Goal: Task Accomplishment & Management: Use online tool/utility

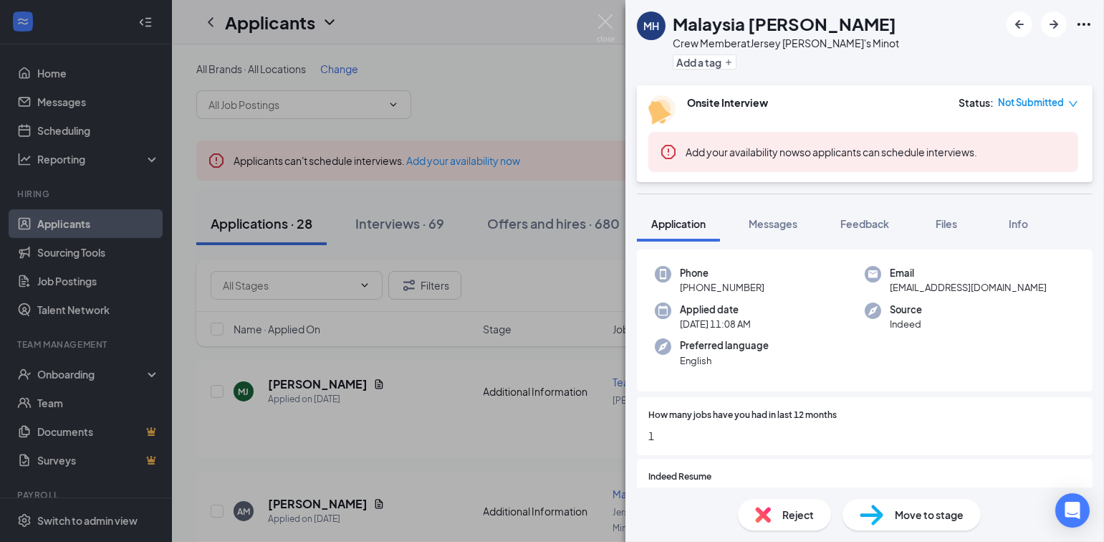
scroll to position [239, 0]
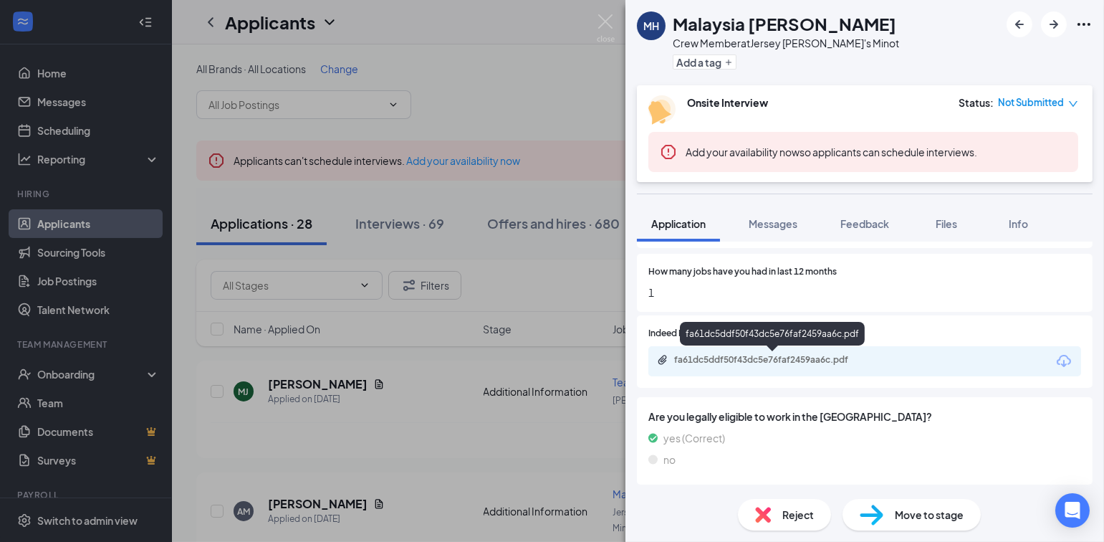
click at [798, 359] on div "fa61dc5ddf50f43dc5e76faf2459aa6c.pdf" at bounding box center [774, 359] width 201 height 11
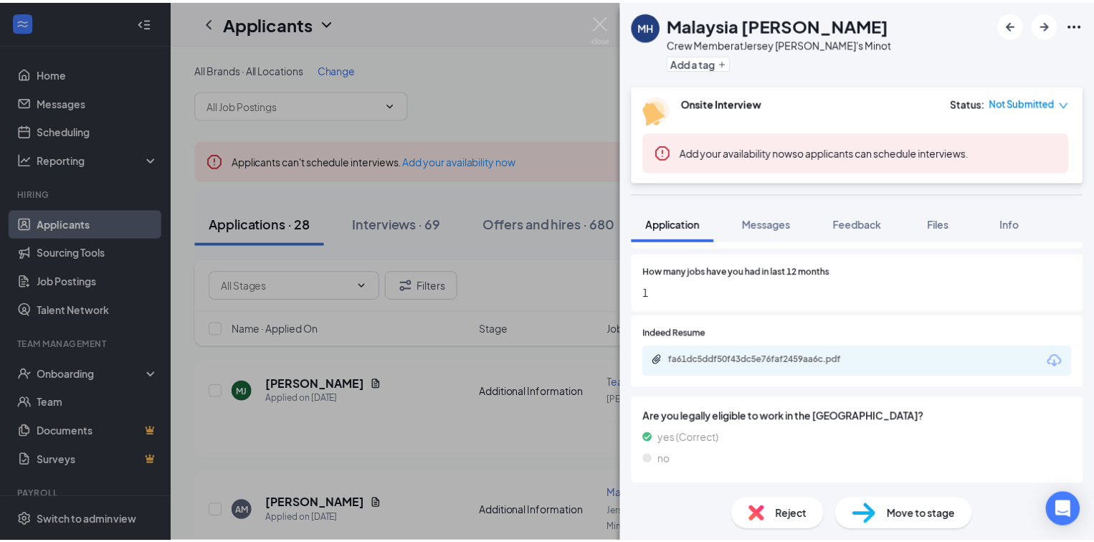
scroll to position [233, 0]
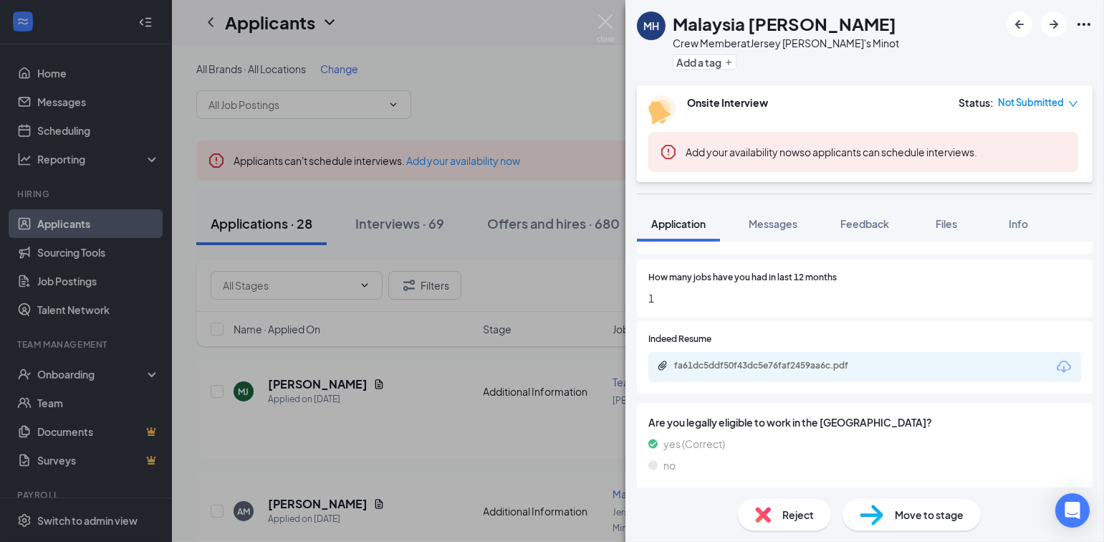
click at [72, 376] on div "MH Malaysia [PERSON_NAME] Crew Member at [GEOGRAPHIC_DATA] [PERSON_NAME]'s Mino…" at bounding box center [552, 271] width 1104 height 542
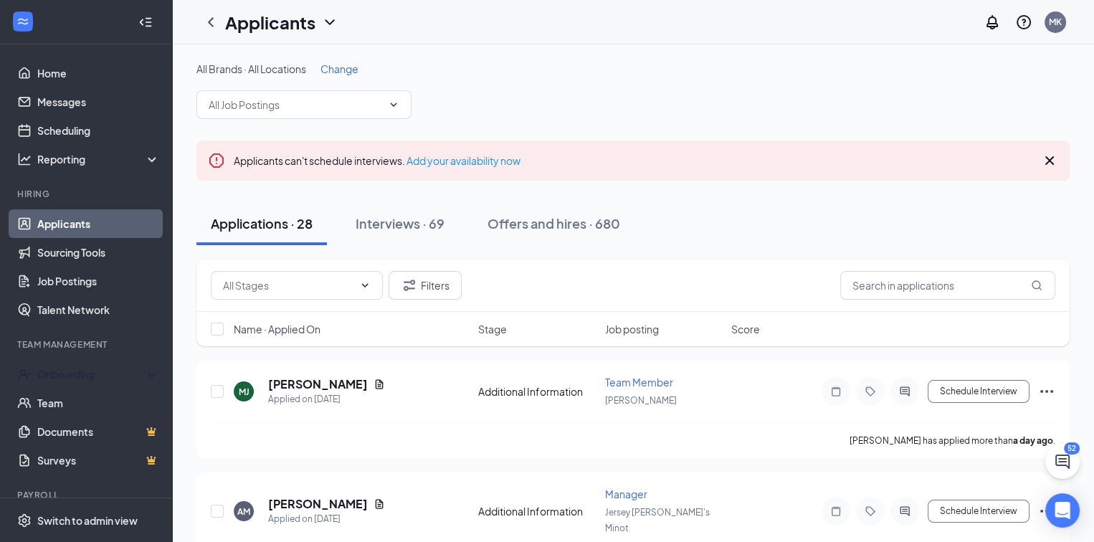
click at [72, 376] on div "Onboarding" at bounding box center [92, 374] width 110 height 14
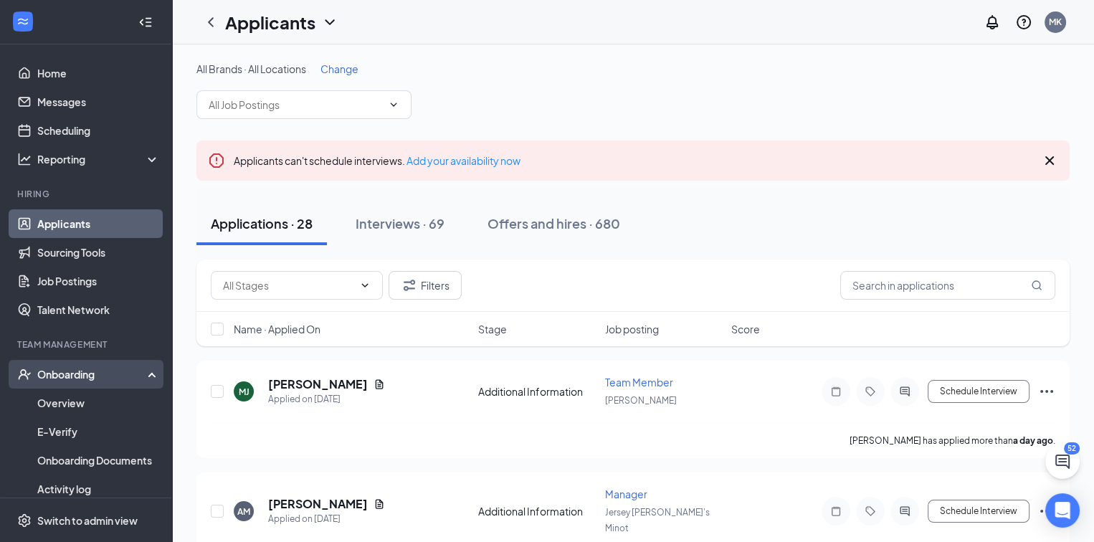
click at [82, 372] on div "Onboarding" at bounding box center [92, 374] width 110 height 14
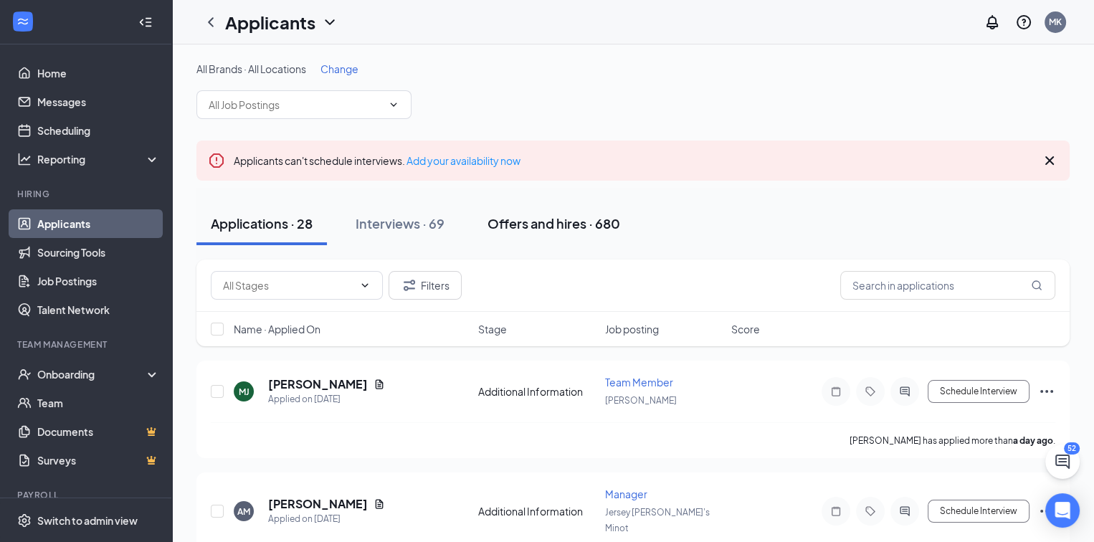
click at [540, 221] on div "Offers and hires · 680" at bounding box center [553, 223] width 133 height 18
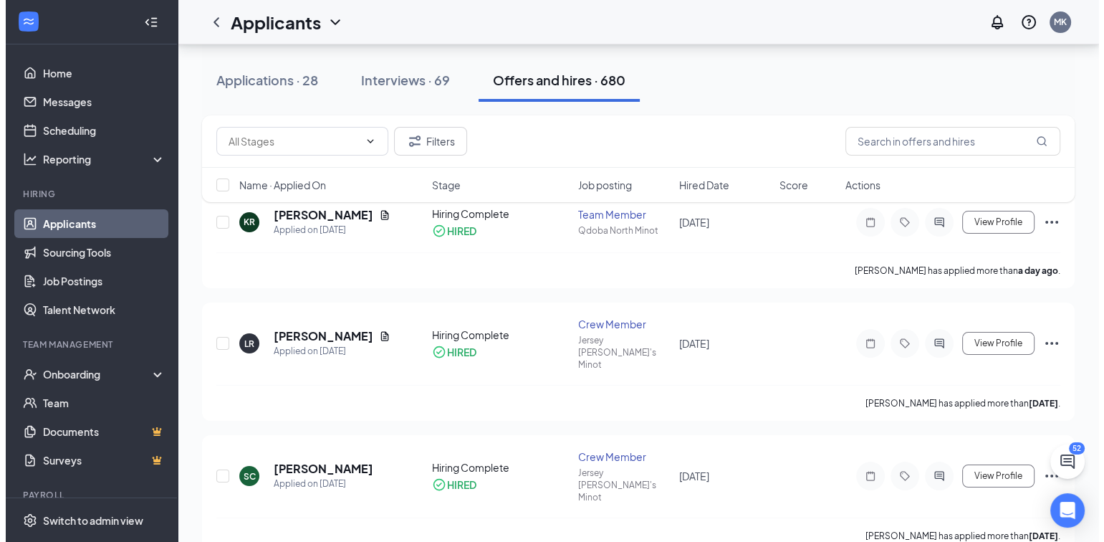
scroll to position [215, 0]
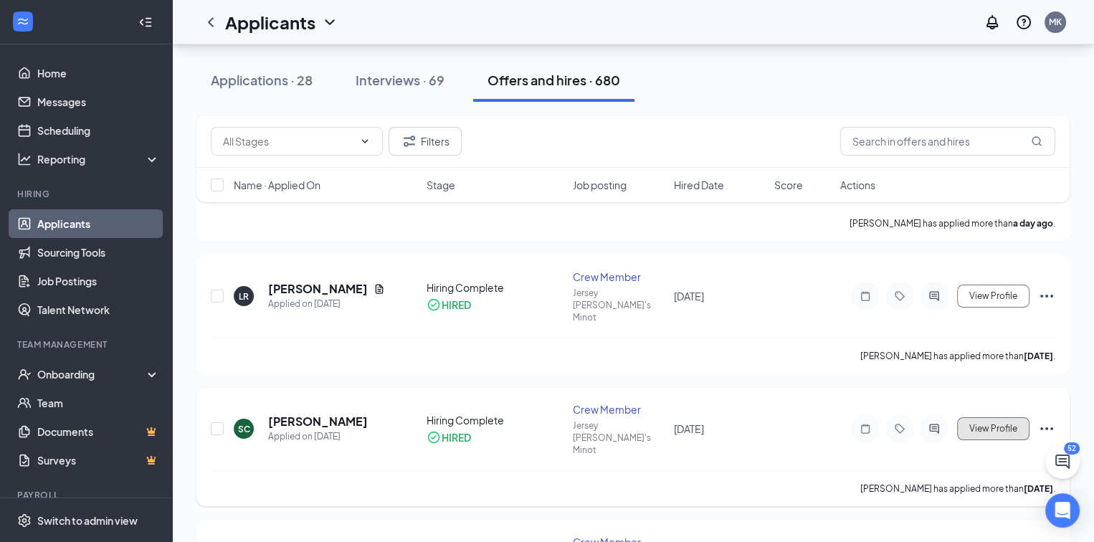
click at [987, 424] on span "View Profile" at bounding box center [993, 429] width 48 height 10
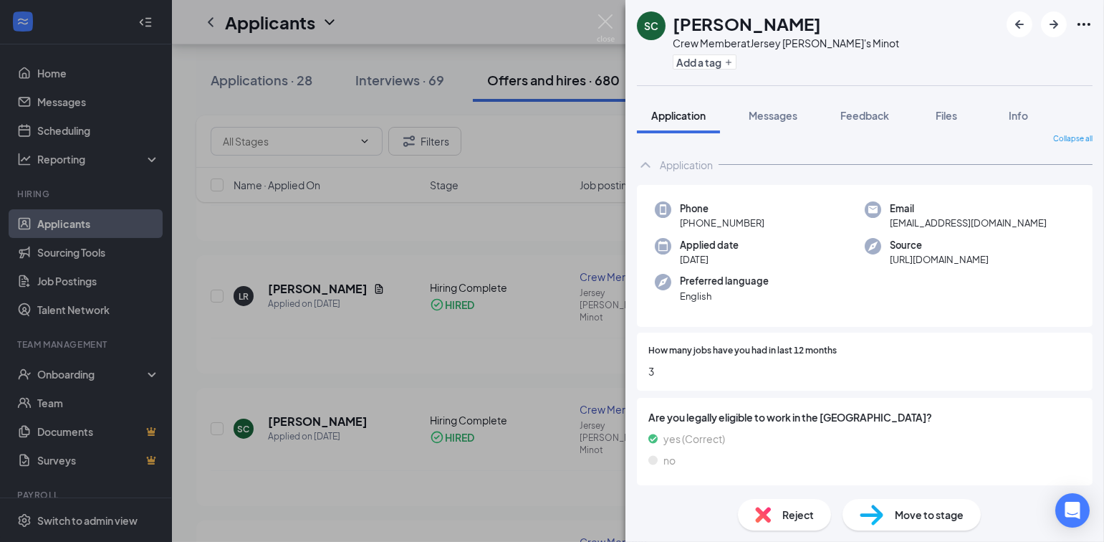
scroll to position [11, 0]
click at [555, 448] on div "SC [PERSON_NAME] Crew Member at [GEOGRAPHIC_DATA] [PERSON_NAME]'s Minot Add a t…" at bounding box center [552, 271] width 1104 height 542
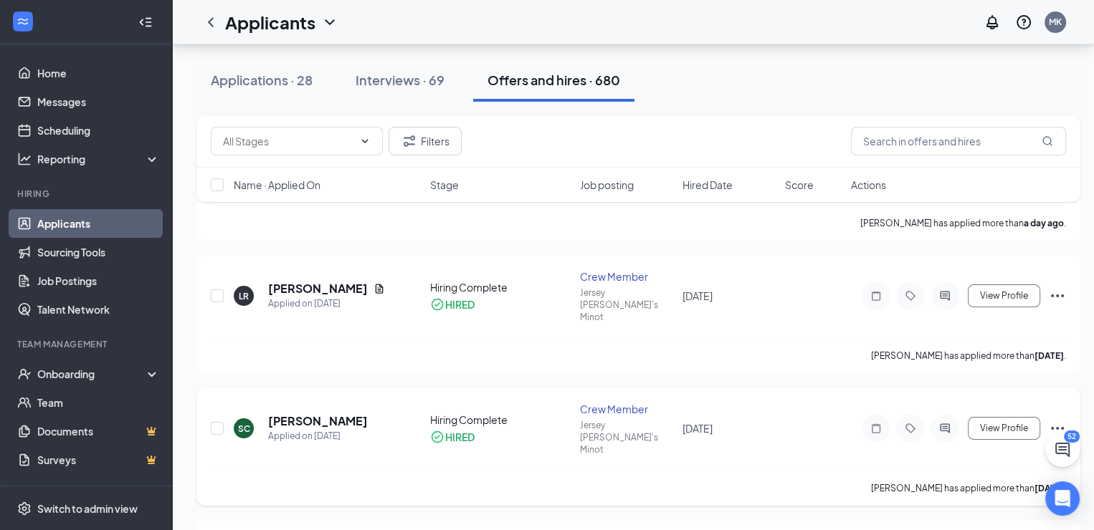
click at [1057, 420] on icon "Ellipses" at bounding box center [1056, 428] width 17 height 17
click at [788, 388] on div "SC [PERSON_NAME] Applied on [DATE] Hiring Complete HIRED Crew Member Jersey [PE…" at bounding box center [638, 447] width 884 height 118
click at [991, 424] on span "View Profile" at bounding box center [1004, 429] width 48 height 10
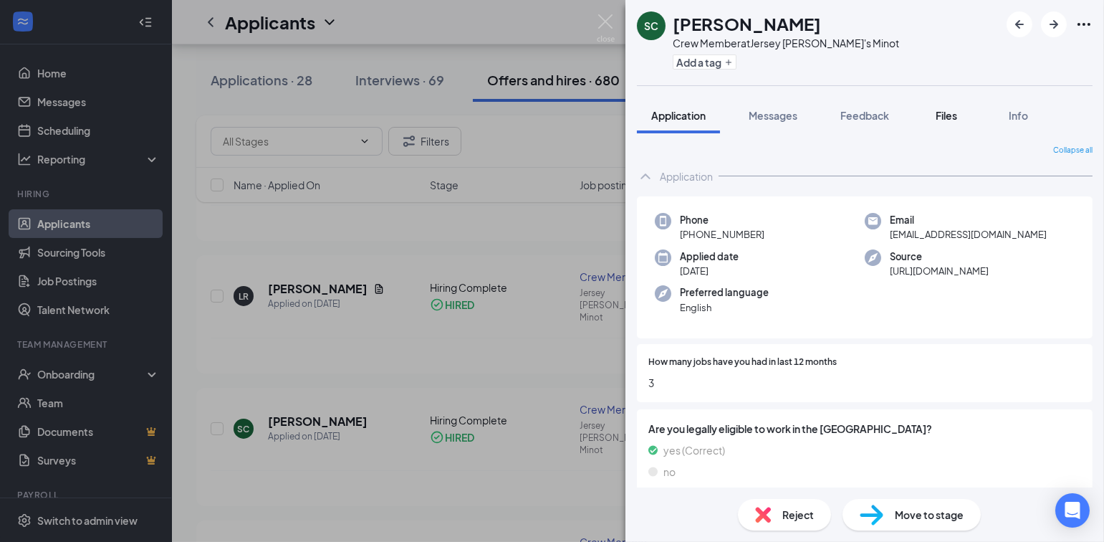
click at [956, 113] on span "Files" at bounding box center [946, 115] width 21 height 13
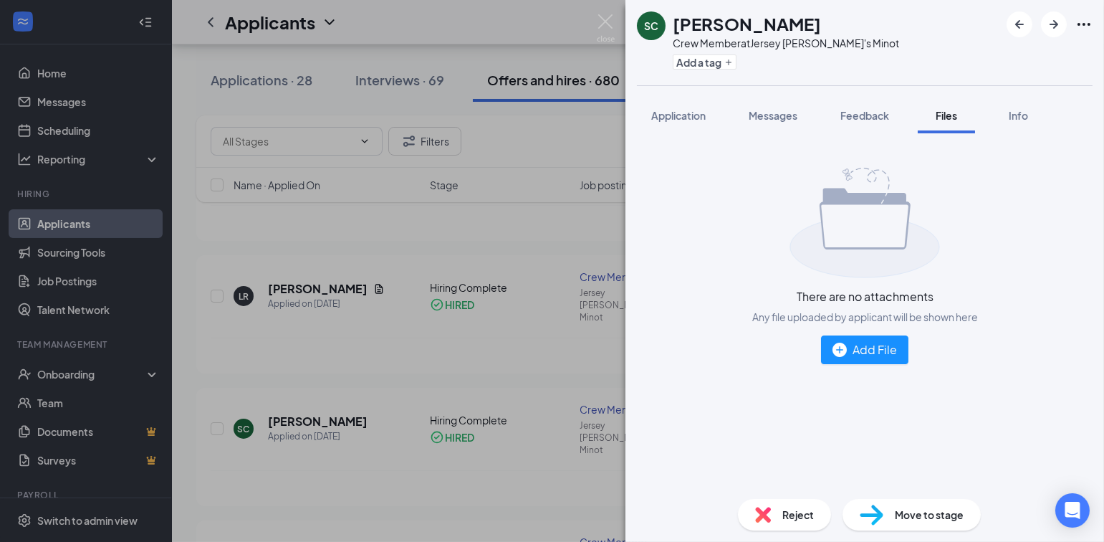
click at [568, 241] on div "SC [PERSON_NAME] Crew Member at [GEOGRAPHIC_DATA] [PERSON_NAME]'s Minot Add a t…" at bounding box center [552, 271] width 1104 height 542
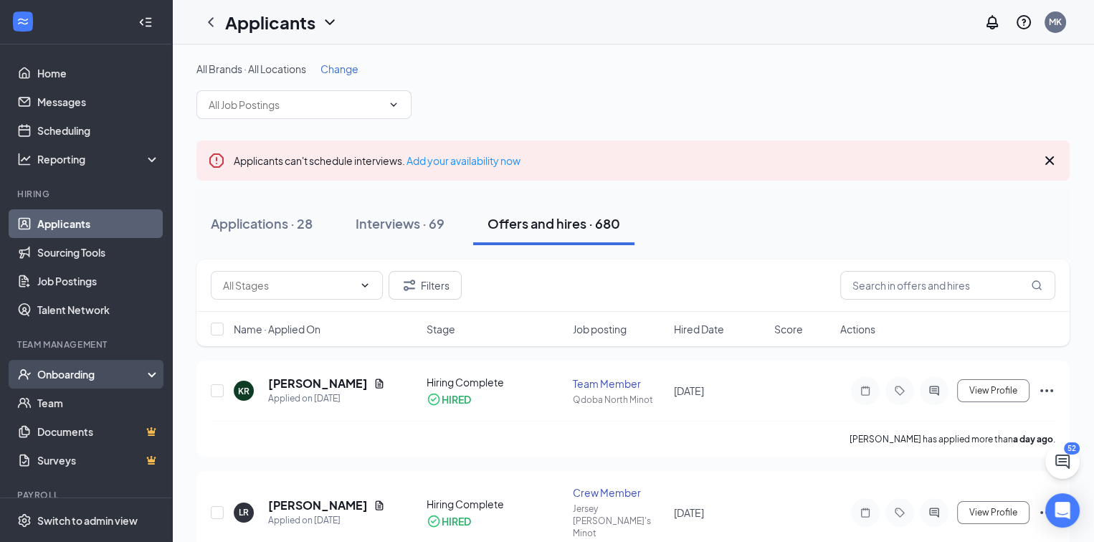
click at [76, 370] on div "Onboarding" at bounding box center [92, 374] width 110 height 14
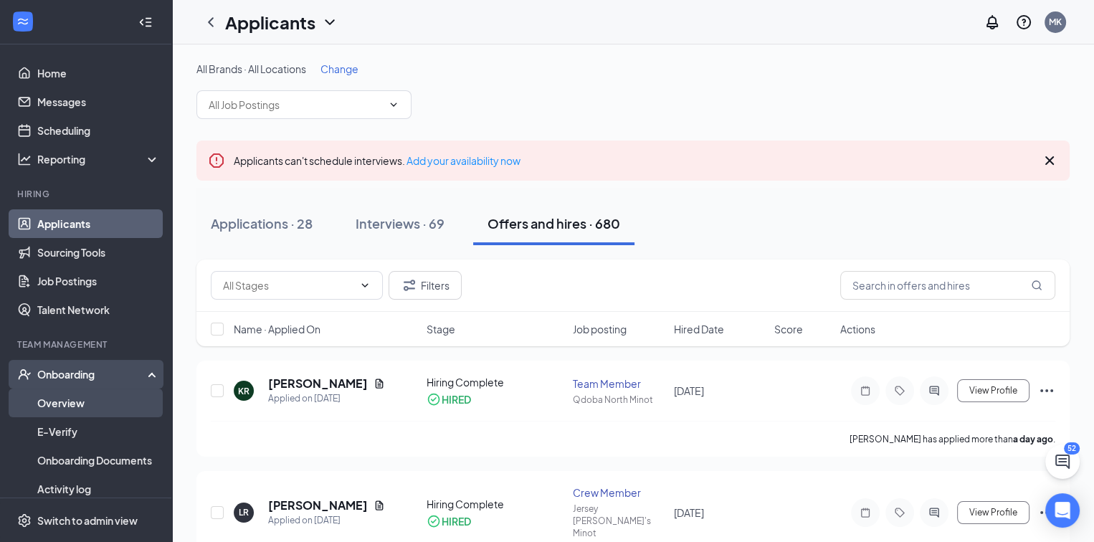
click at [76, 398] on link "Overview" at bounding box center [98, 402] width 123 height 29
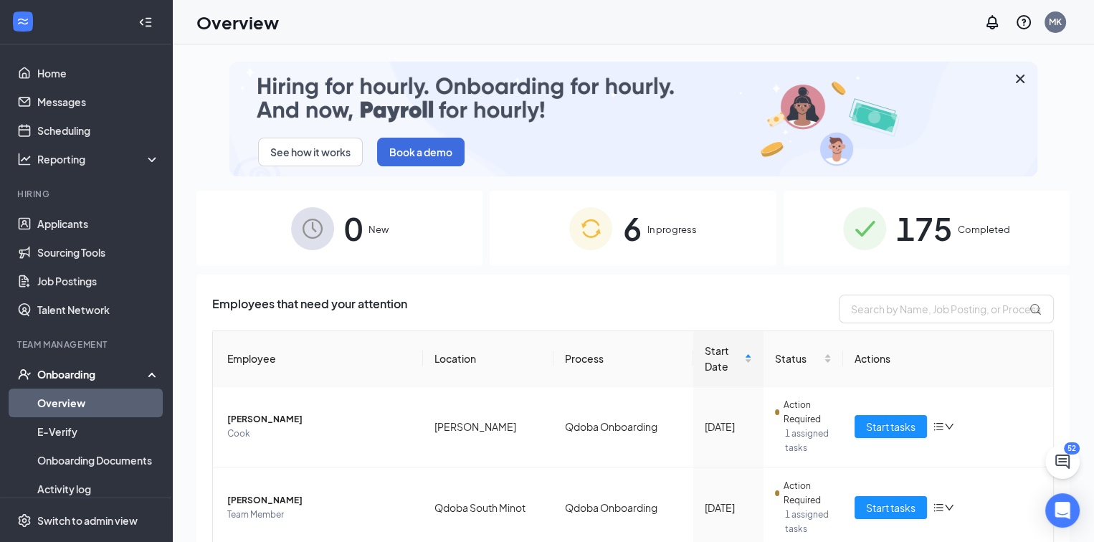
click at [639, 226] on div "6 In progress" at bounding box center [632, 228] width 286 height 75
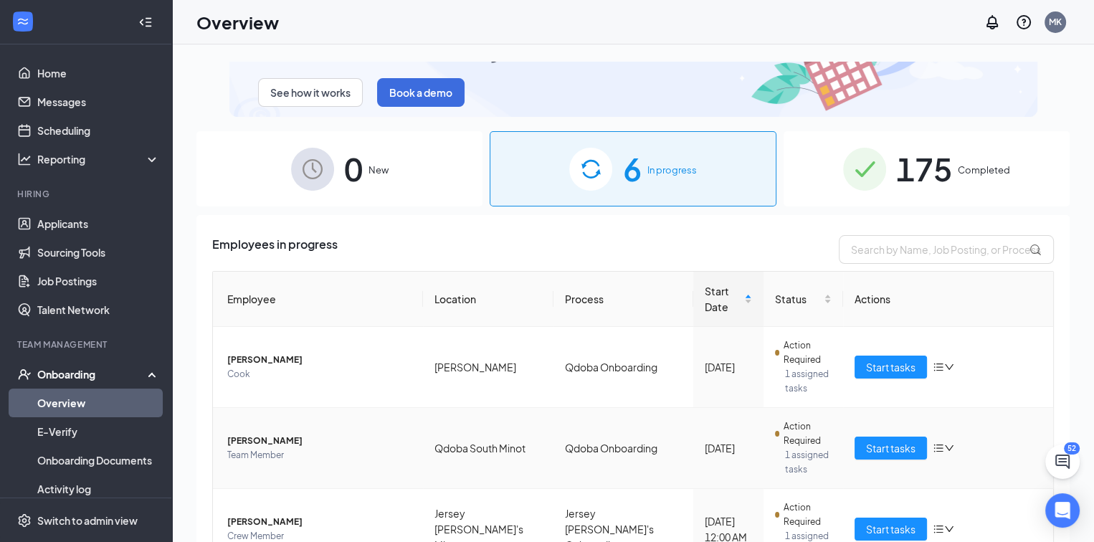
scroll to position [4, 0]
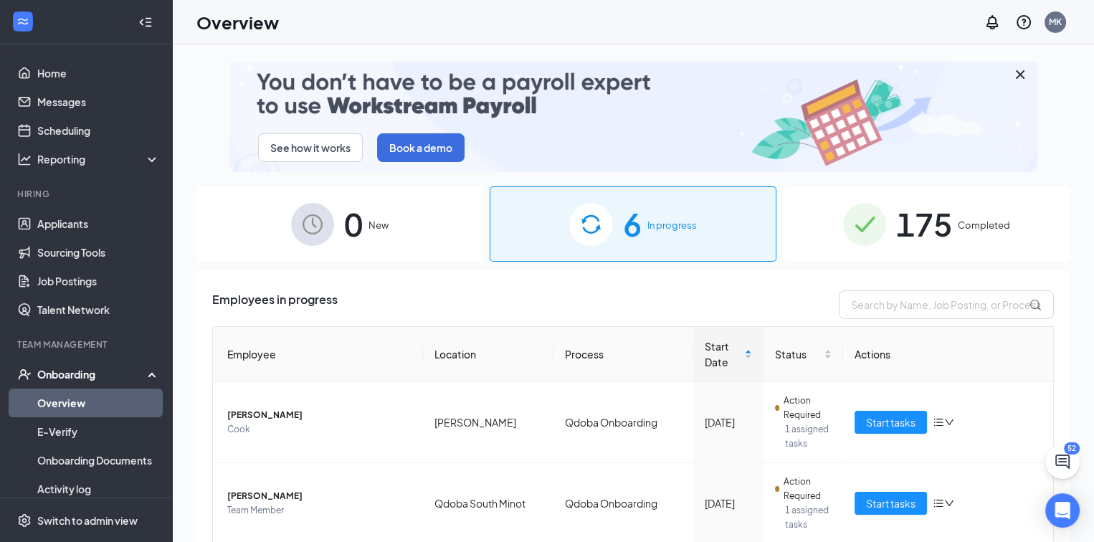
click at [911, 223] on span "175" at bounding box center [924, 223] width 56 height 49
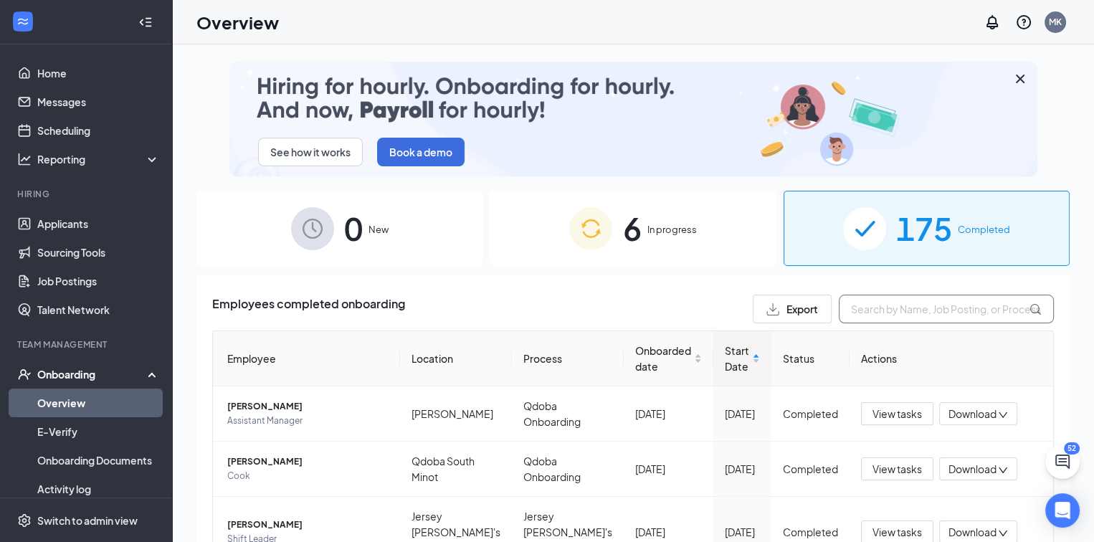
click at [850, 313] on input "text" at bounding box center [945, 309] width 215 height 29
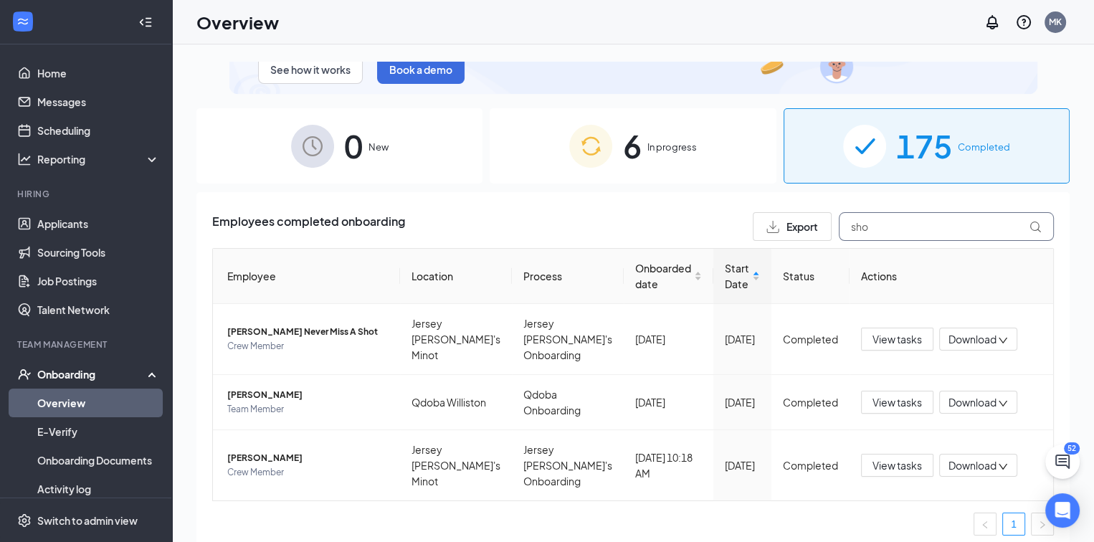
scroll to position [90, 0]
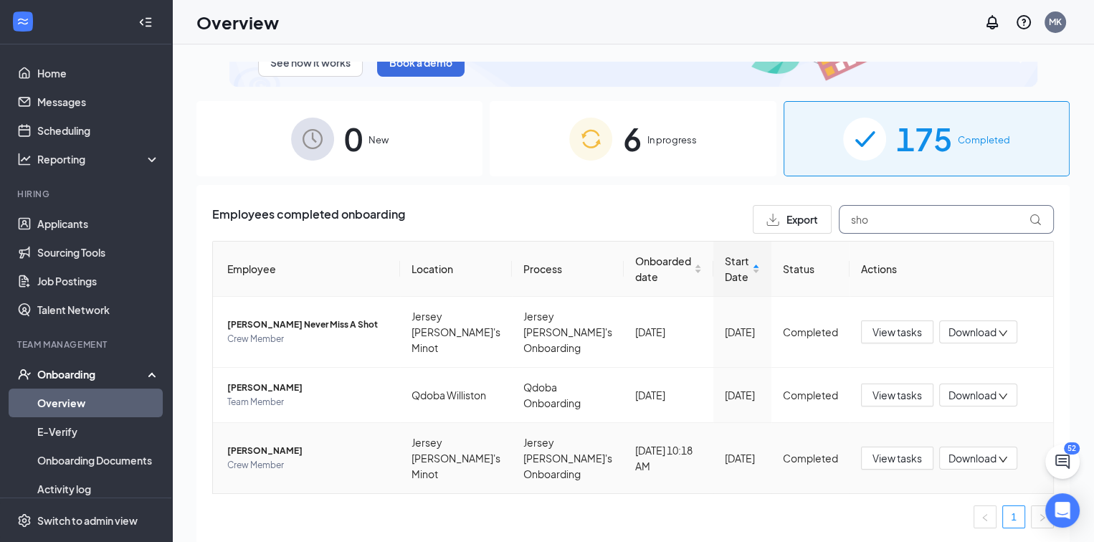
type input "sho"
click at [998, 454] on icon "down" at bounding box center [1003, 459] width 10 height 10
click at [902, 487] on div "Download summary" at bounding box center [916, 491] width 155 height 17
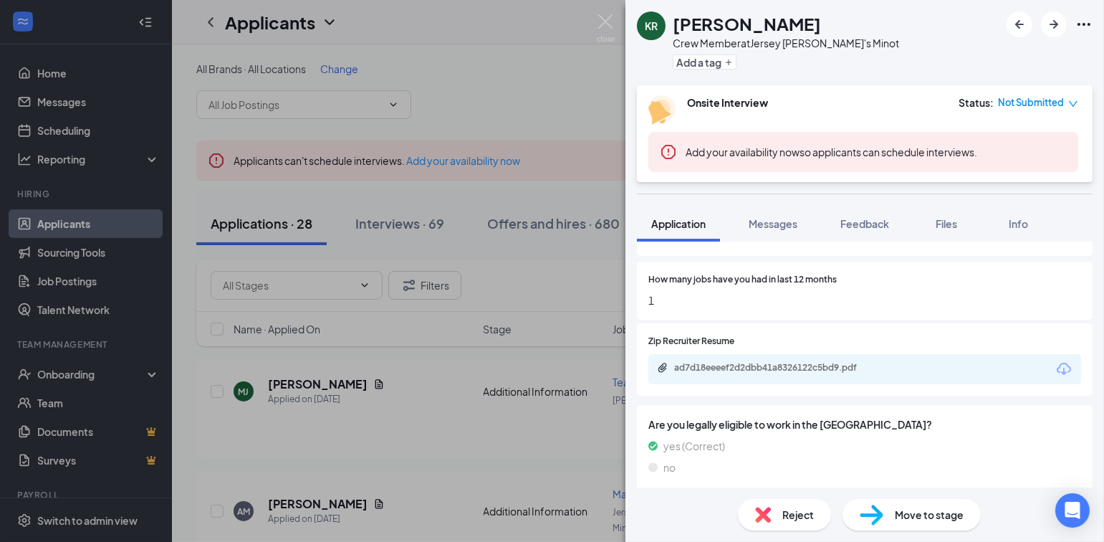
scroll to position [239, 0]
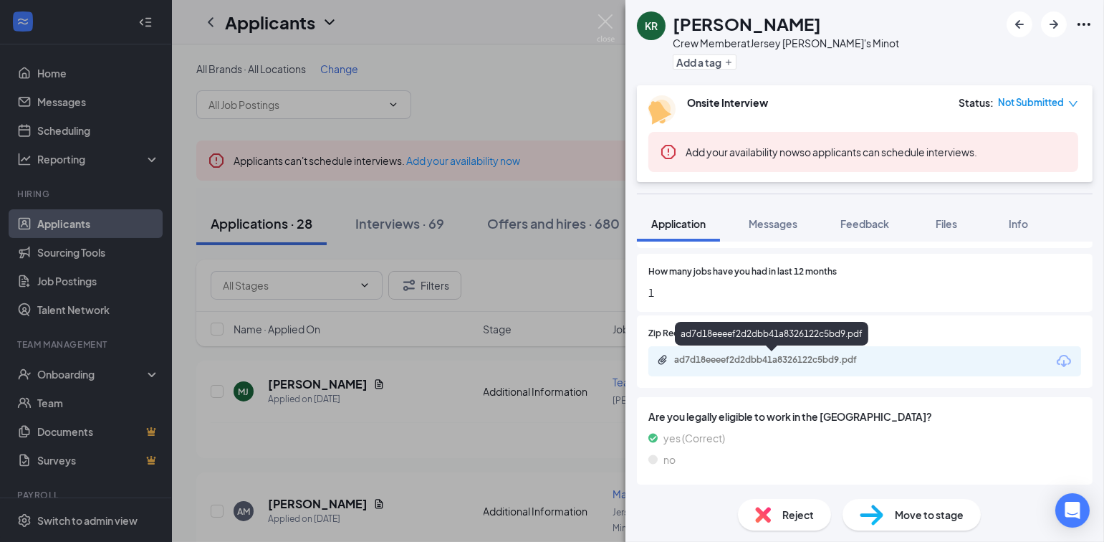
click at [780, 358] on div "ad7d18eeeef2d2dbb41a8326122c5bd9.pdf" at bounding box center [774, 359] width 201 height 11
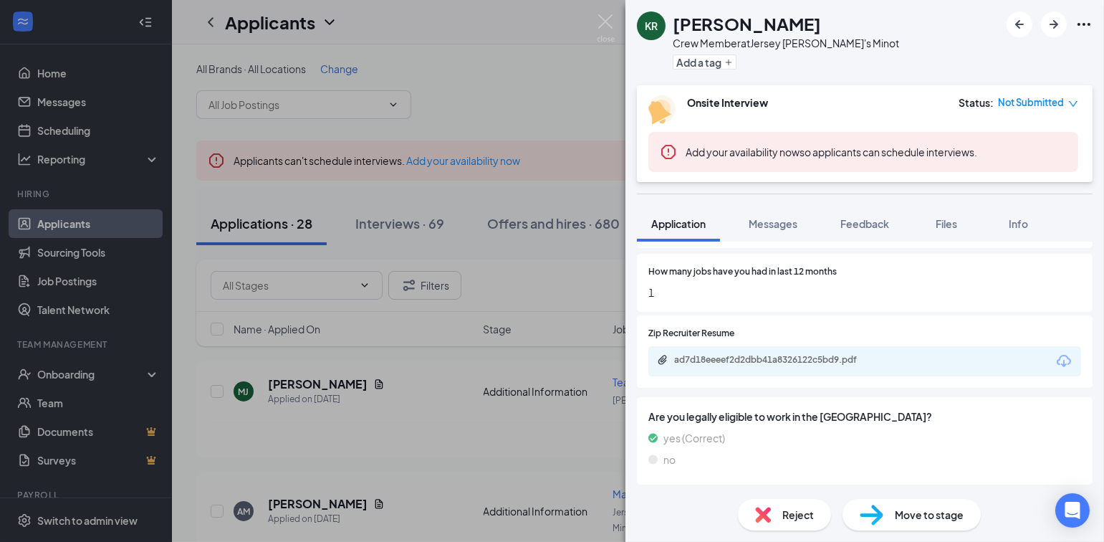
scroll to position [233, 0]
